Goal: Task Accomplishment & Management: Use online tool/utility

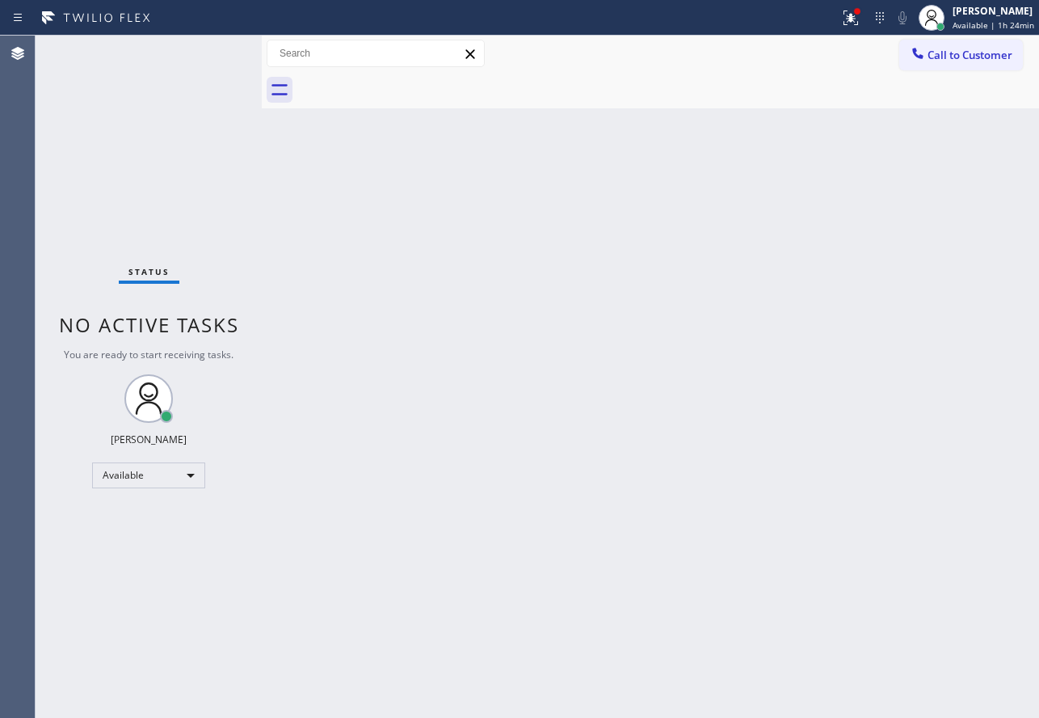
click at [689, 264] on div "Back to Dashboard Change Sender ID Customers Technicians Select a contact Outbo…" at bounding box center [651, 377] width 778 height 682
click at [640, 297] on div "Back to Dashboard Change Sender ID Customers Technicians Select a contact Outbo…" at bounding box center [651, 377] width 778 height 682
click at [986, 26] on span "Available | 1h 57min" at bounding box center [994, 24] width 82 height 11
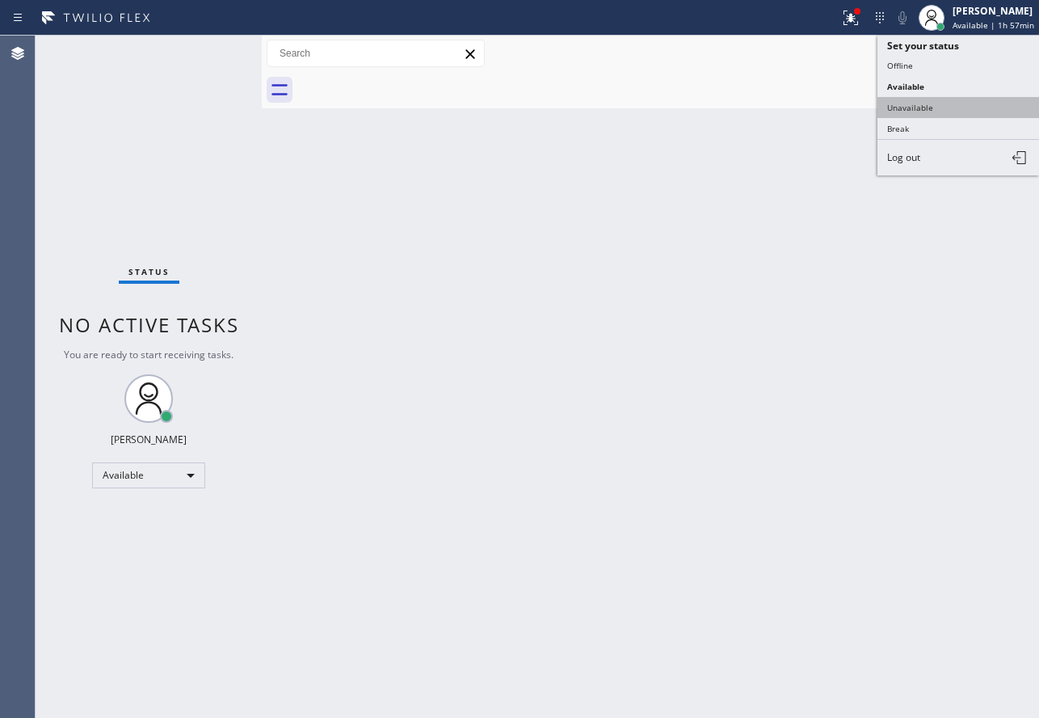
click at [922, 103] on button "Unavailable" at bounding box center [959, 107] width 162 height 21
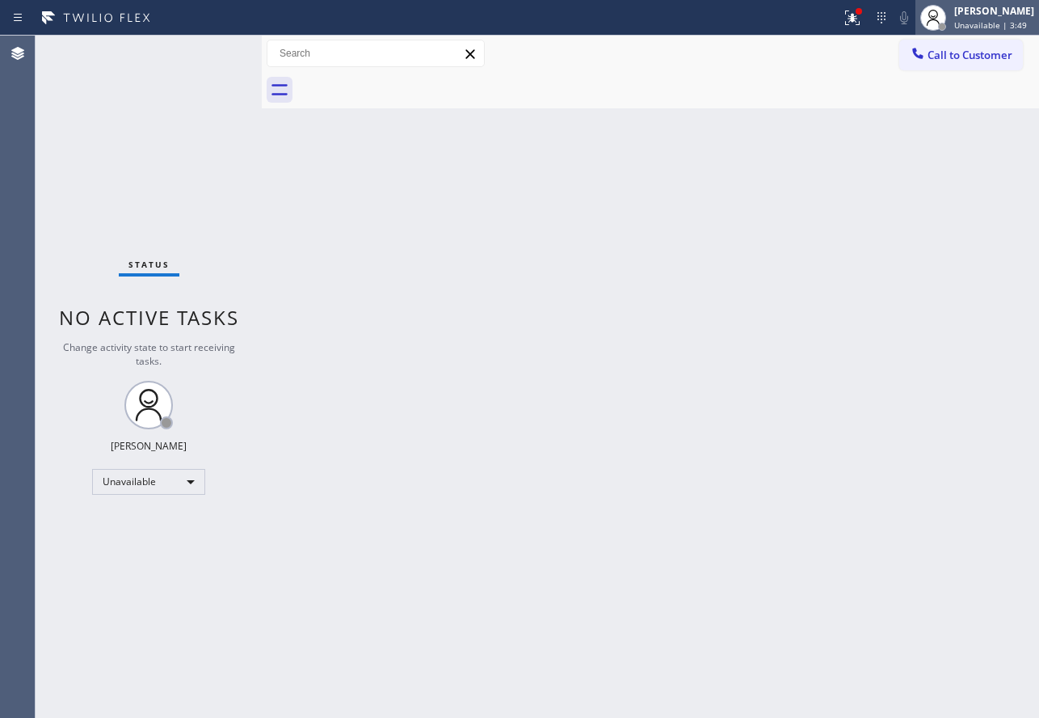
click at [995, 13] on div "[PERSON_NAME]" at bounding box center [995, 11] width 80 height 14
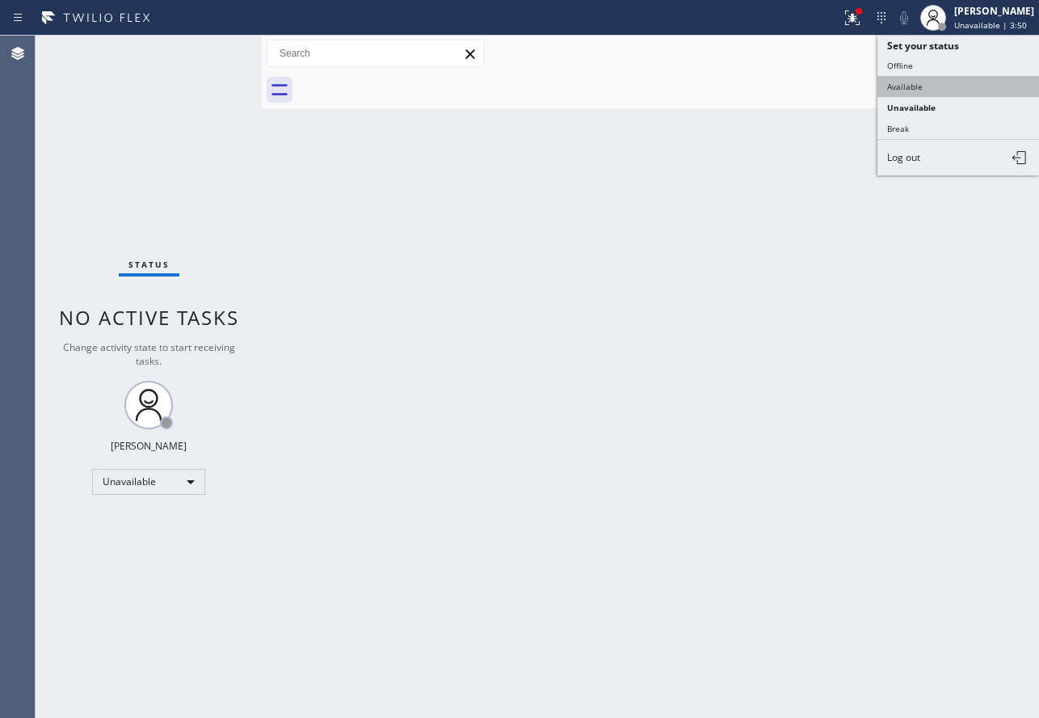
click at [920, 87] on button "Available" at bounding box center [959, 86] width 162 height 21
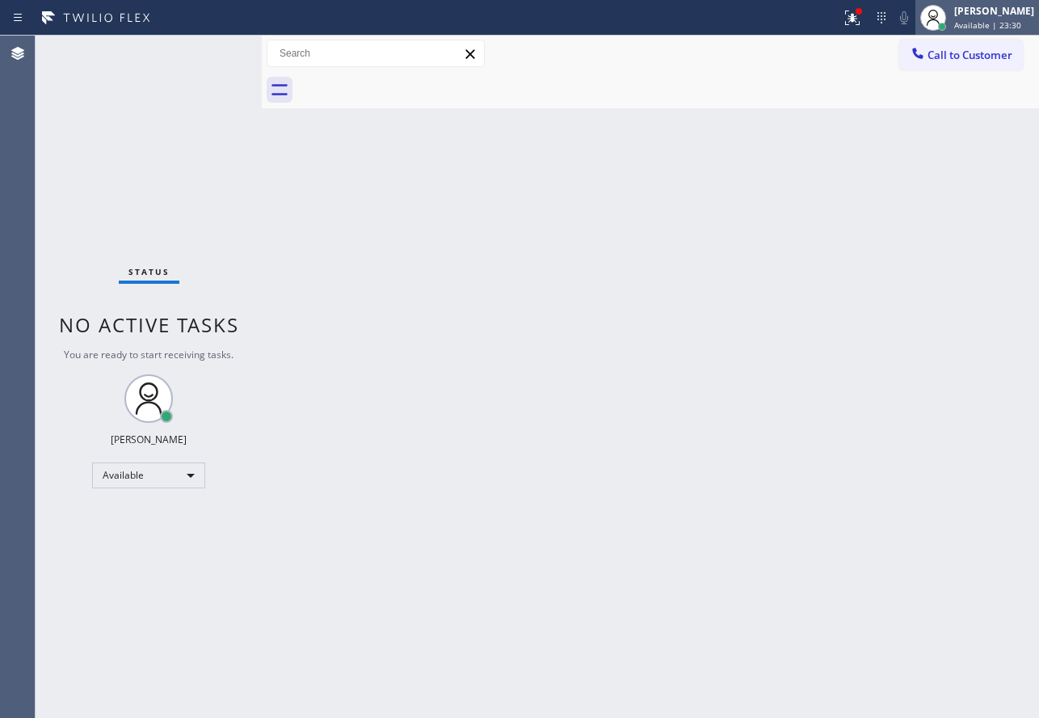
click at [976, 17] on div "[PERSON_NAME]" at bounding box center [995, 11] width 80 height 14
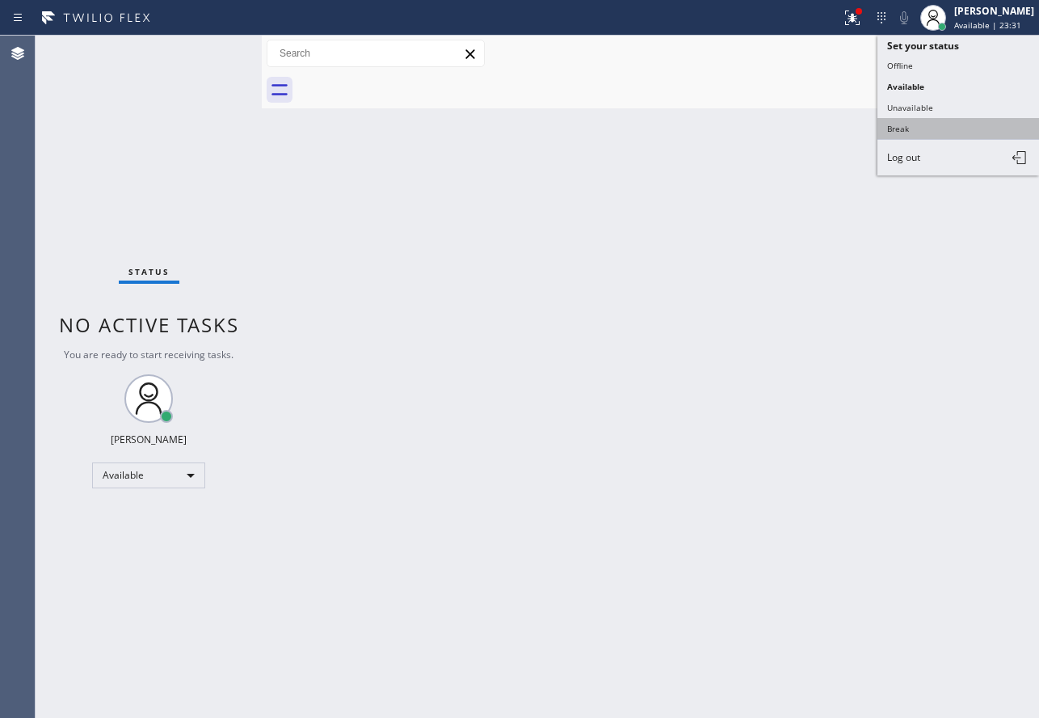
click at [909, 129] on button "Break" at bounding box center [959, 128] width 162 height 21
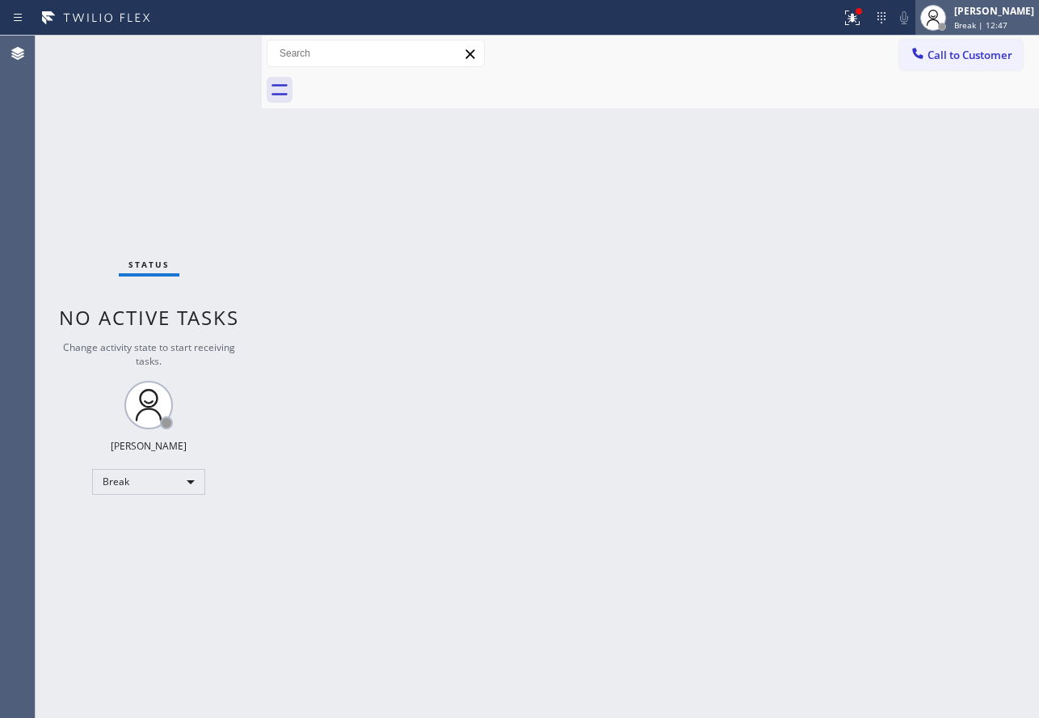
click at [951, 18] on div at bounding box center [934, 18] width 36 height 36
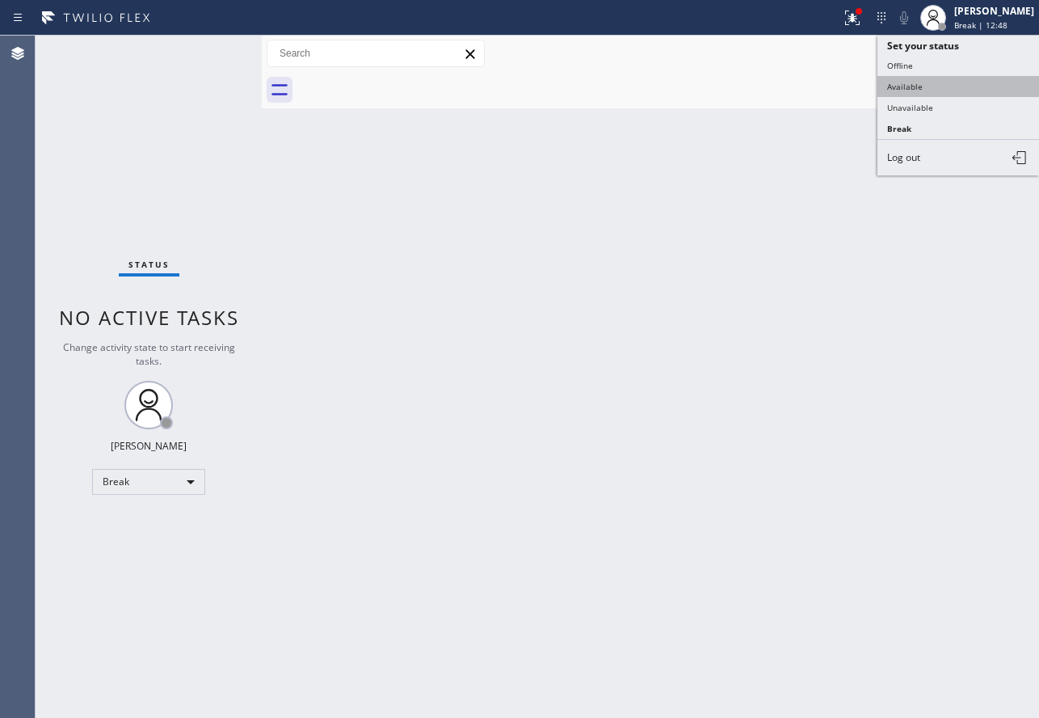
click at [941, 76] on button "Available" at bounding box center [959, 86] width 162 height 21
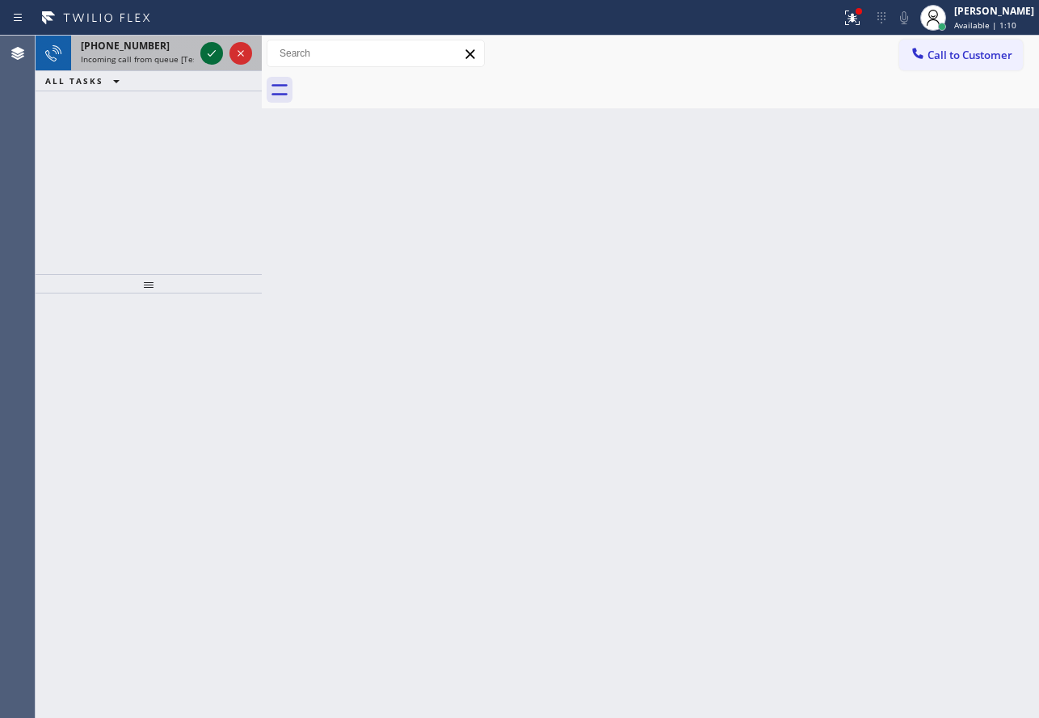
click at [209, 54] on icon at bounding box center [212, 53] width 8 height 6
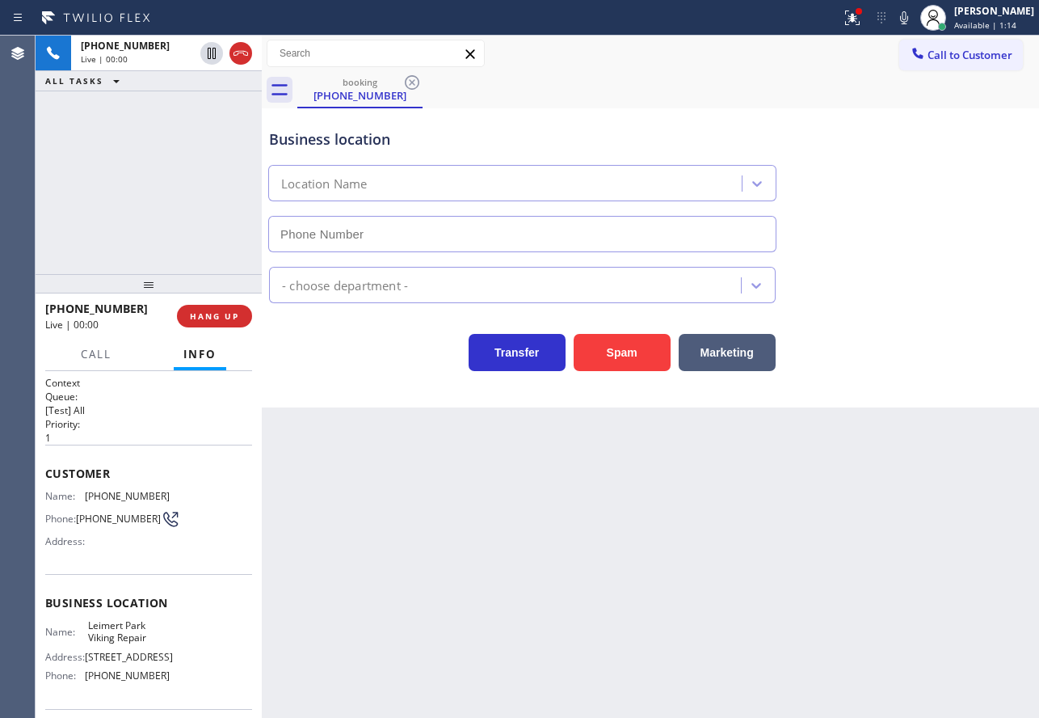
type input "[PHONE_NUMBER]"
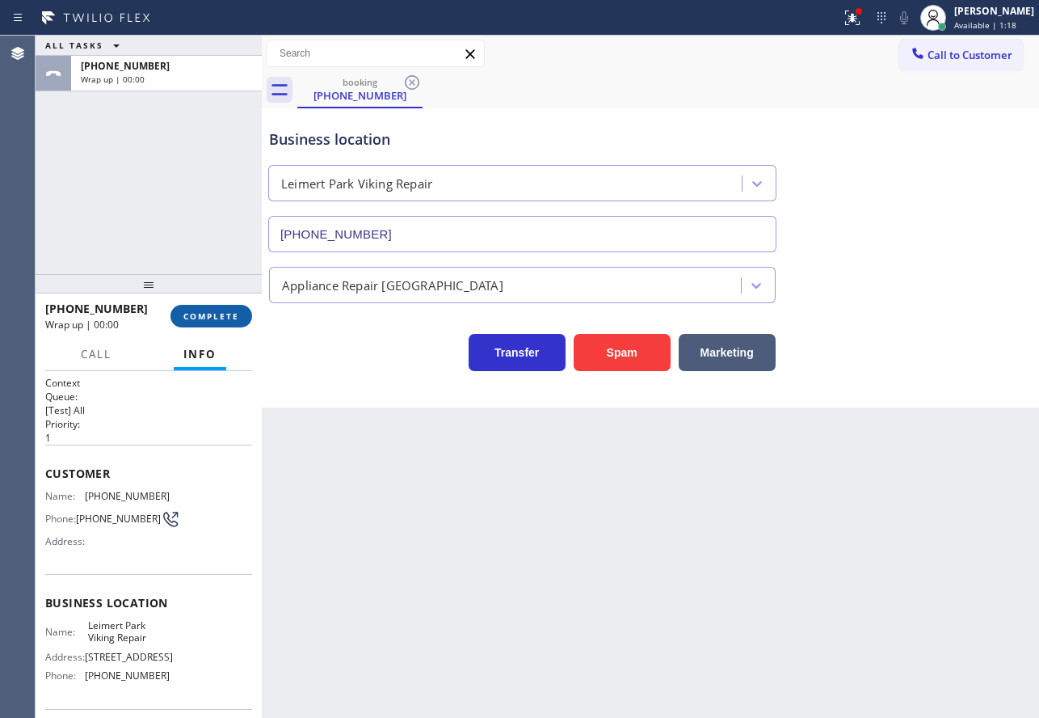
click at [188, 318] on span "COMPLETE" at bounding box center [211, 315] width 56 height 11
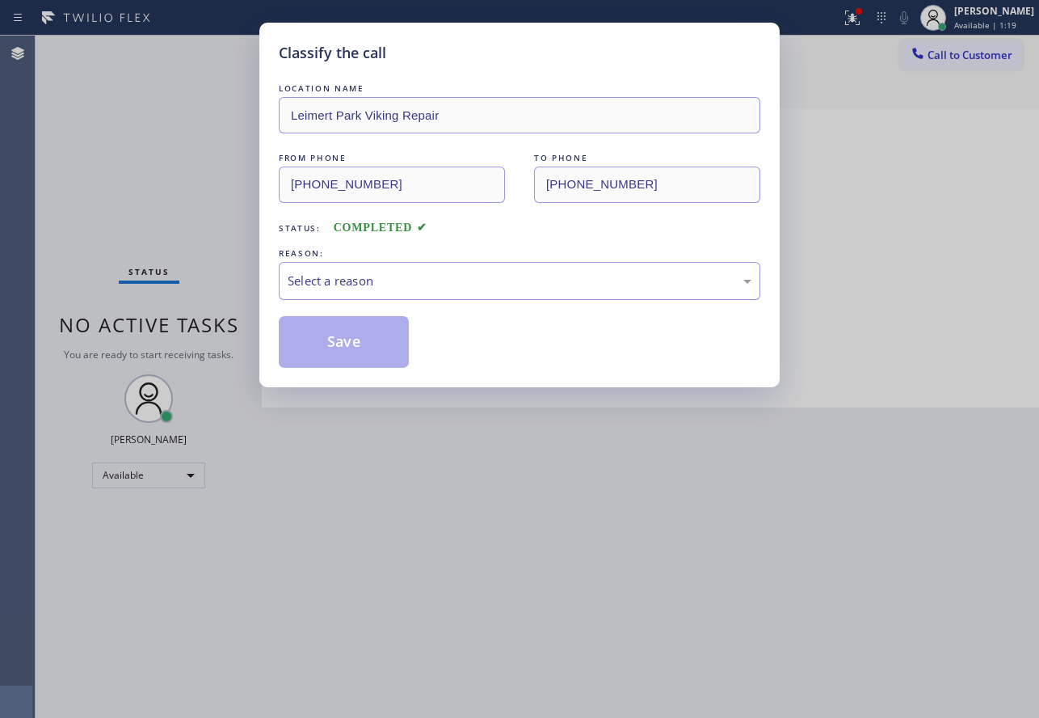
click at [423, 268] on div "Select a reason" at bounding box center [520, 281] width 482 height 38
click at [363, 334] on button "Save" at bounding box center [344, 342] width 130 height 52
